Goal: Navigation & Orientation: Understand site structure

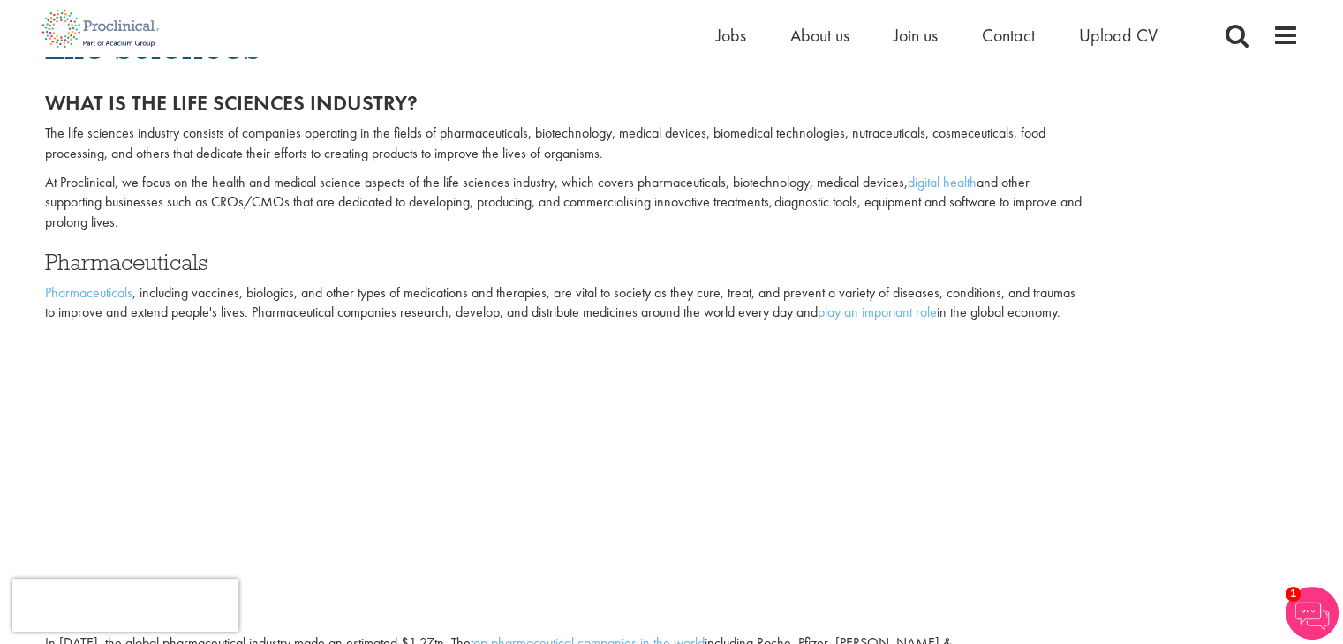
scroll to position [212, 0]
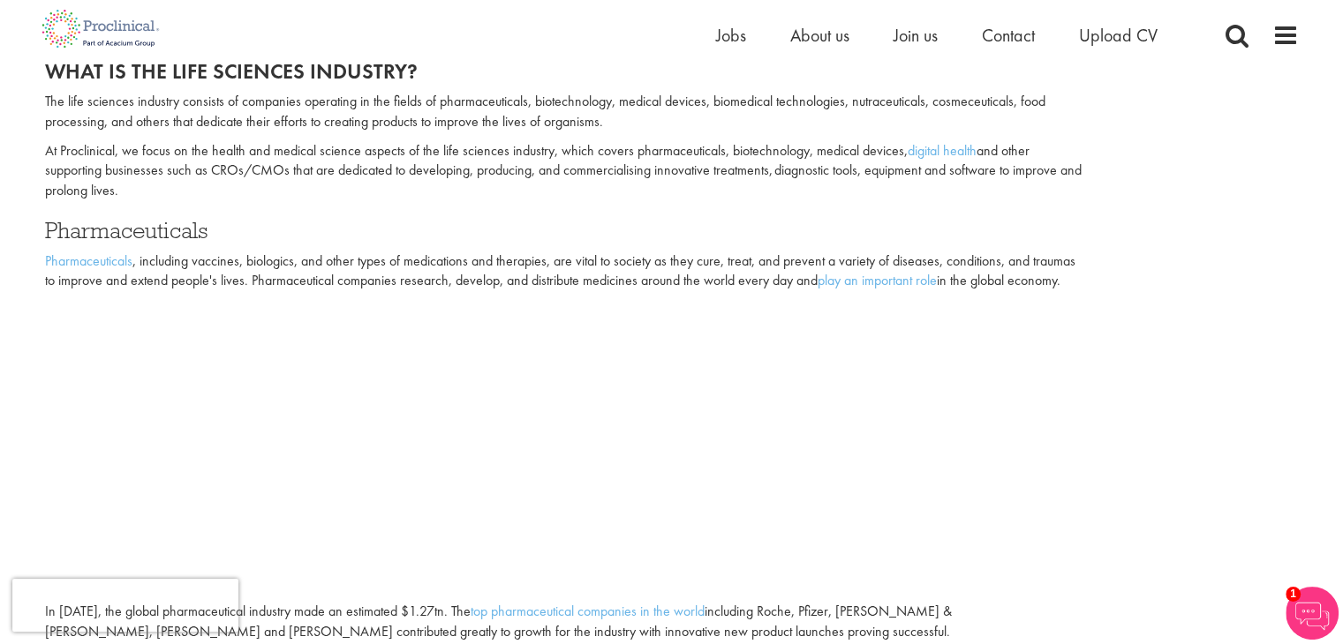
click at [604, 191] on p "At Proclinical, we focus on the health and medical science aspects of the life …" at bounding box center [565, 171] width 1040 height 61
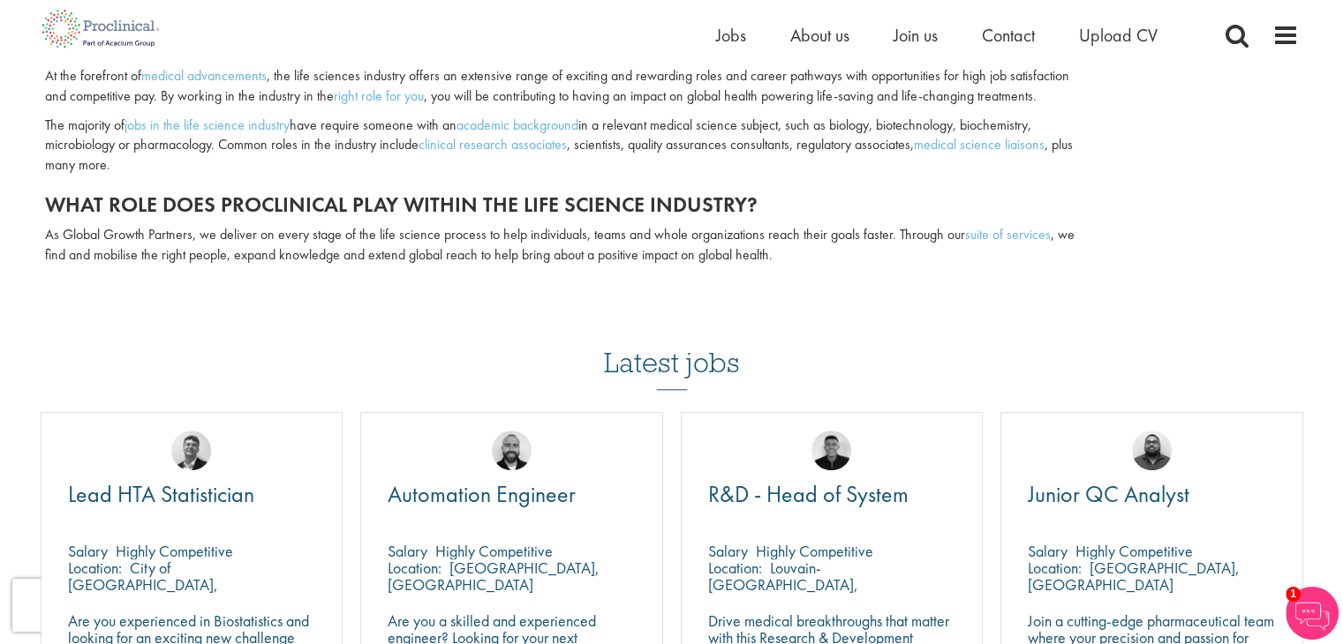
scroll to position [1624, 0]
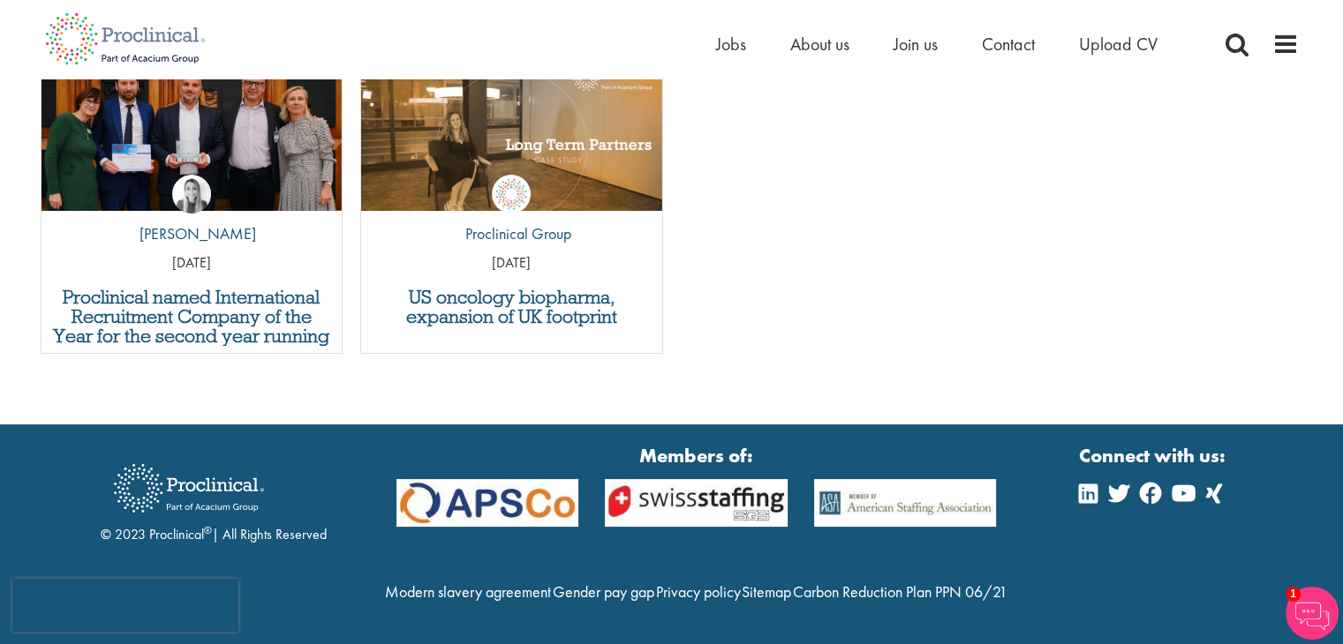
scroll to position [2743, 0]
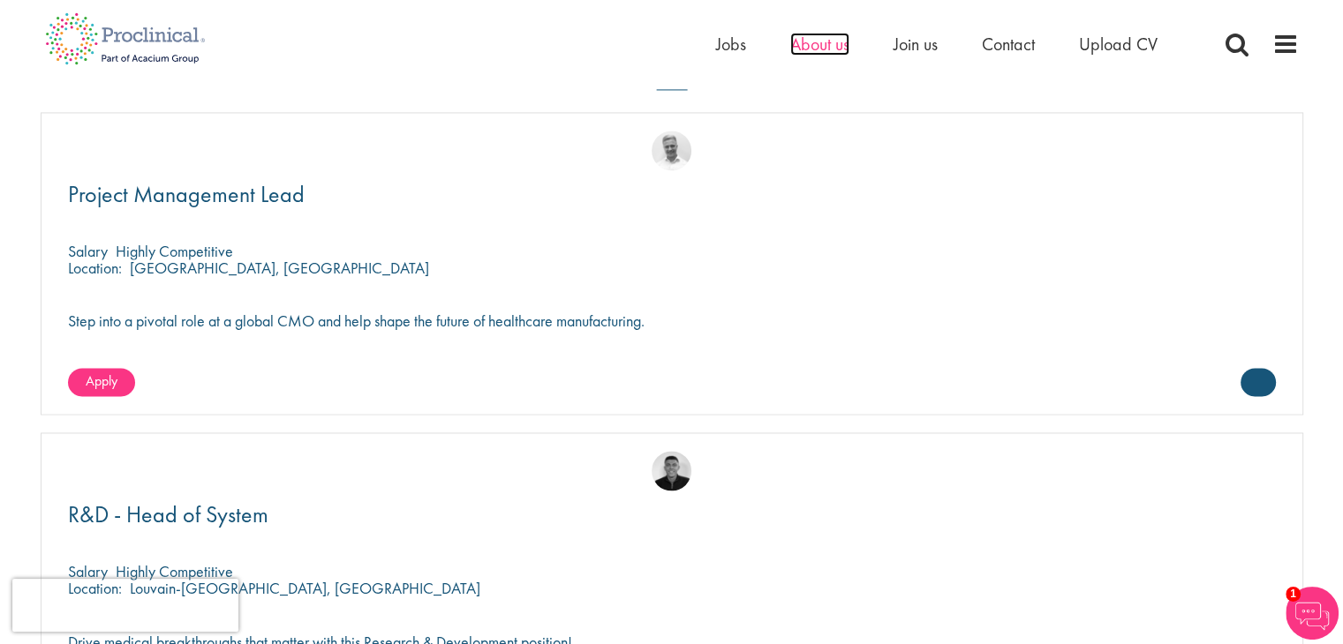
click at [824, 48] on span "About us" at bounding box center [819, 44] width 59 height 23
